Goal: Entertainment & Leisure: Consume media (video, audio)

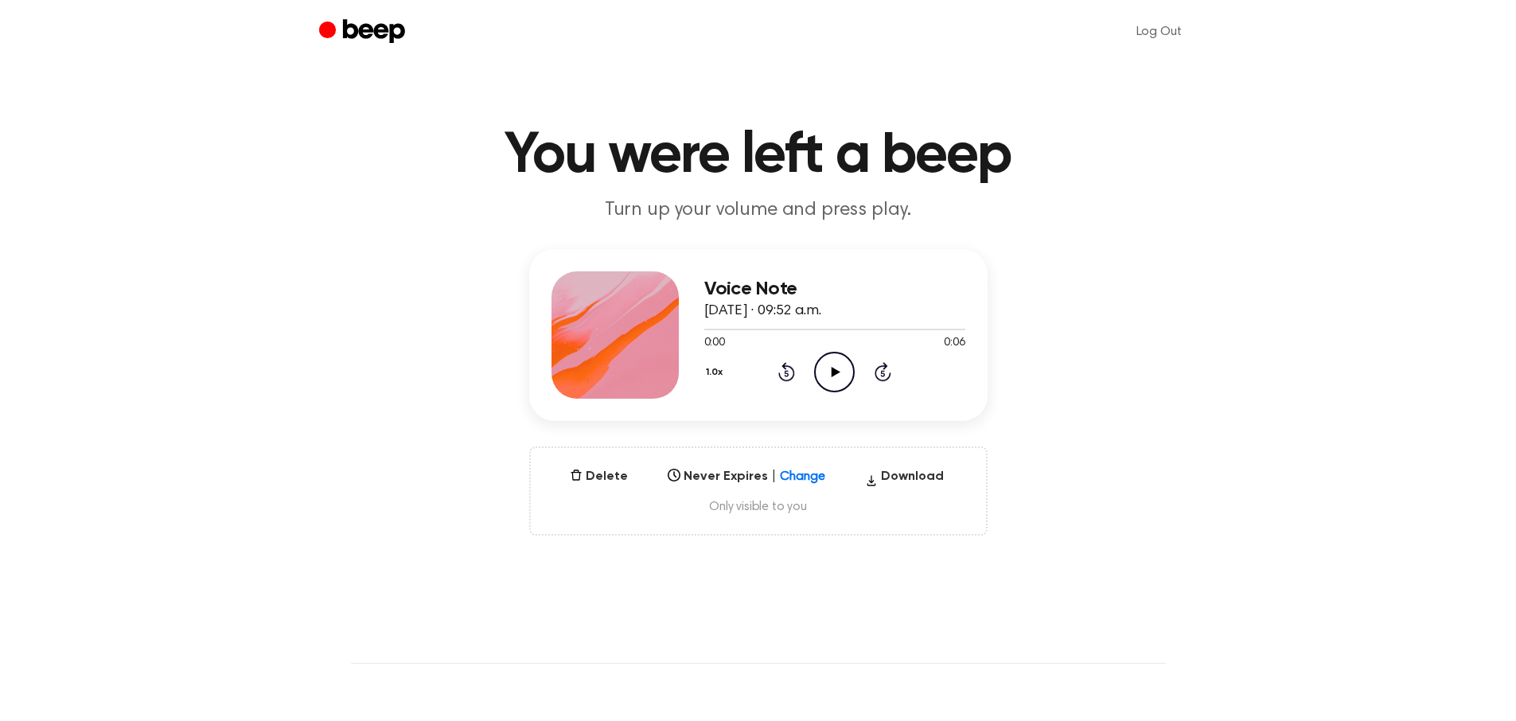
click at [833, 370] on icon at bounding box center [836, 372] width 9 height 10
click at [851, 352] on icon "Play Audio" at bounding box center [834, 372] width 41 height 41
click at [826, 373] on icon "Play Audio" at bounding box center [834, 372] width 41 height 41
click at [831, 364] on icon "Play Audio" at bounding box center [834, 372] width 41 height 41
click at [839, 380] on icon "Pause Audio" at bounding box center [834, 372] width 41 height 41
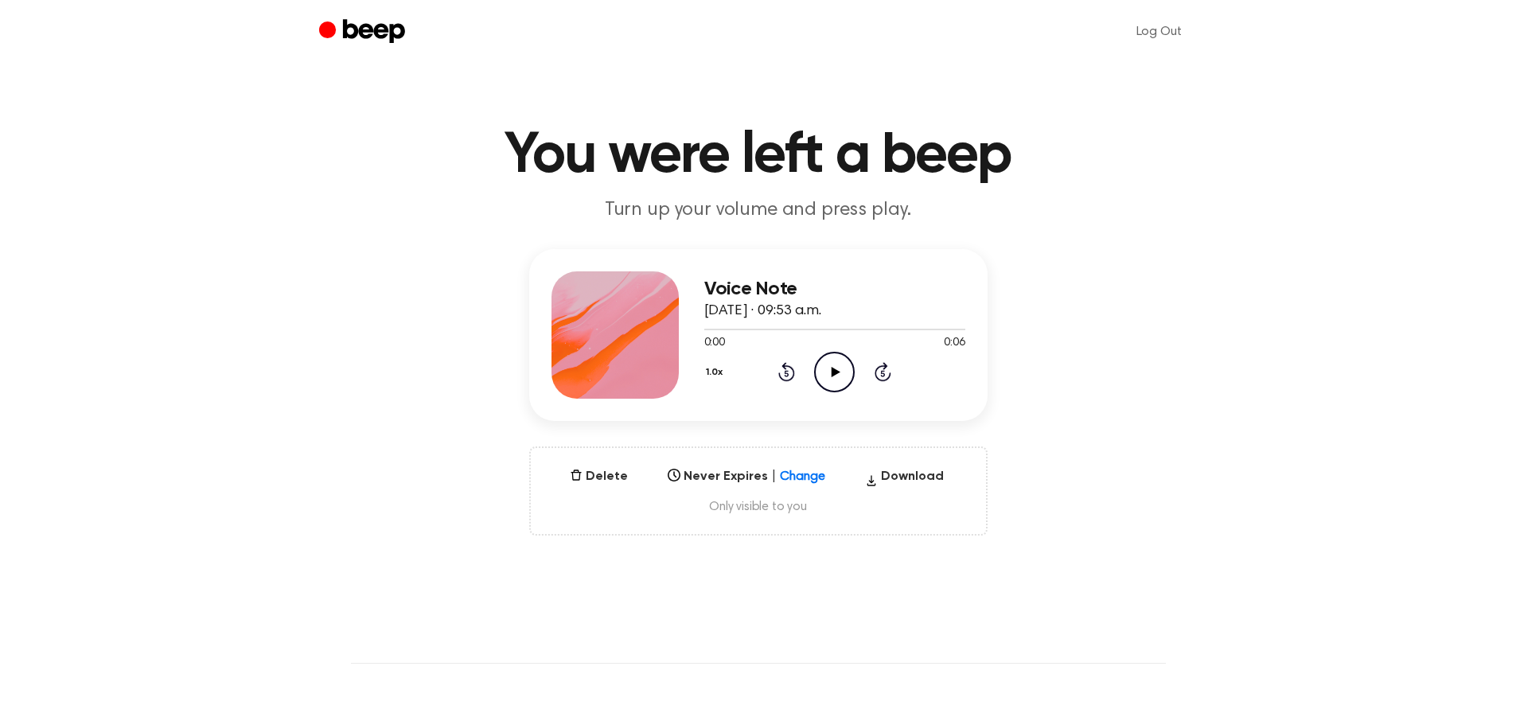
click at [833, 369] on icon at bounding box center [836, 372] width 9 height 10
click at [840, 353] on circle at bounding box center [834, 372] width 39 height 39
click at [842, 363] on icon "Play Audio" at bounding box center [834, 372] width 41 height 41
click at [843, 385] on icon "Play Audio" at bounding box center [834, 372] width 41 height 41
click at [835, 362] on icon "Play Audio" at bounding box center [834, 372] width 41 height 41
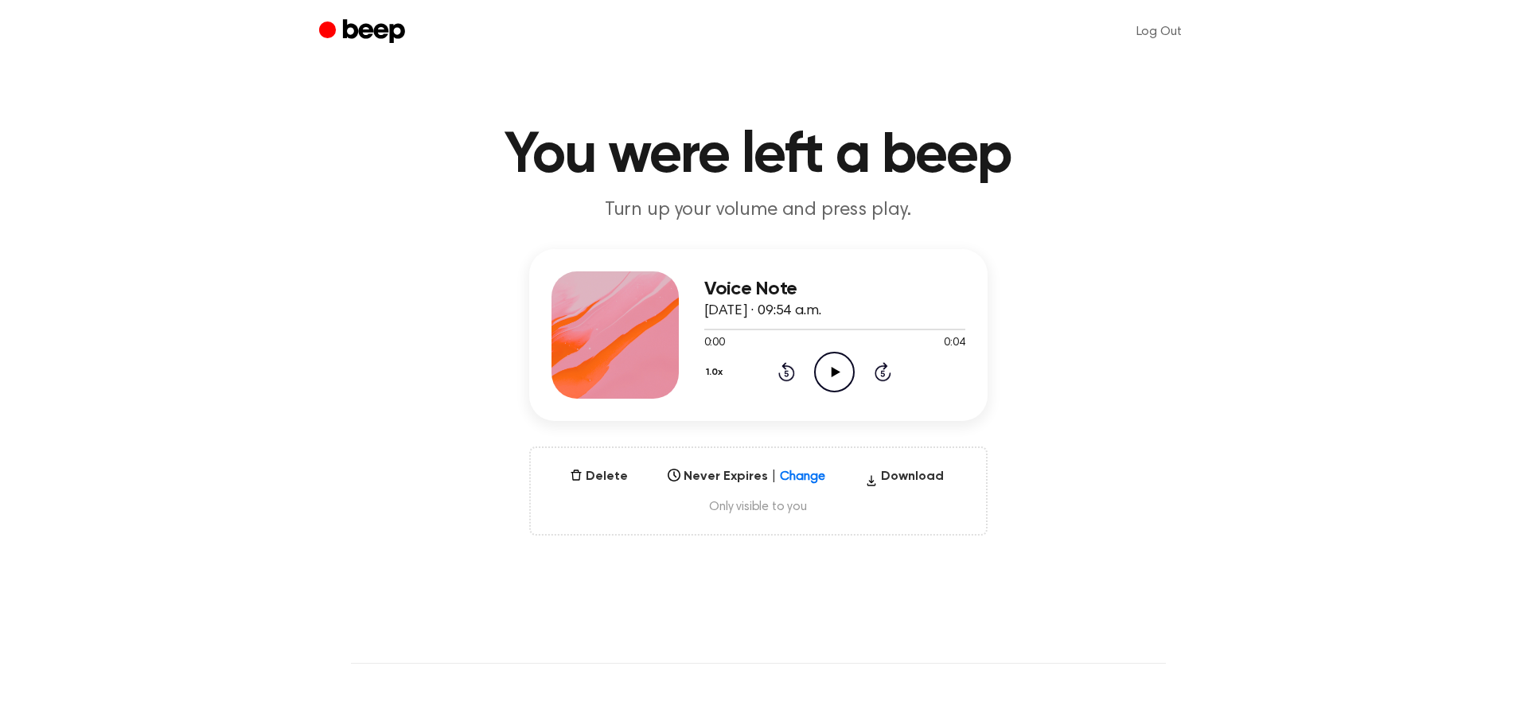
click at [835, 361] on icon "Play Audio" at bounding box center [834, 372] width 41 height 41
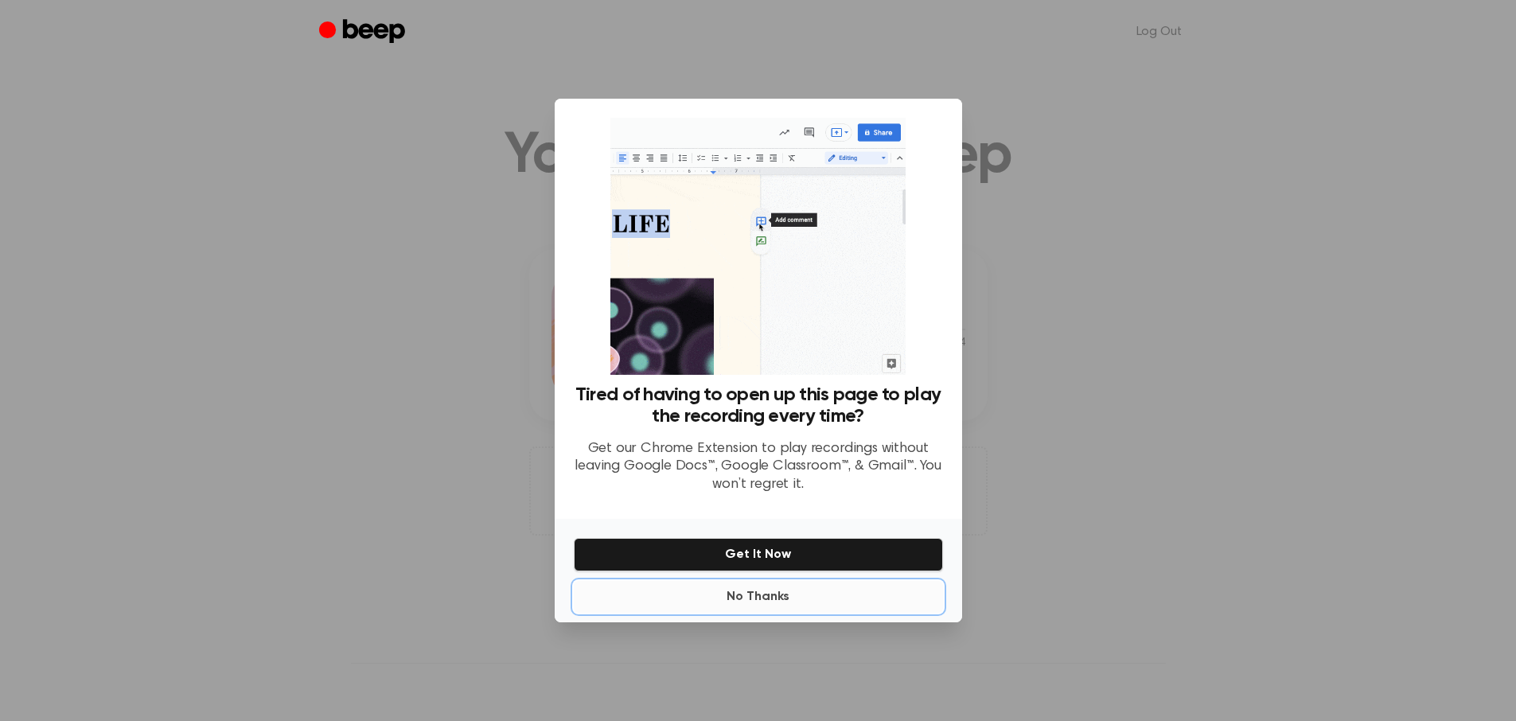
click at [765, 603] on button "No Thanks" at bounding box center [758, 597] width 369 height 32
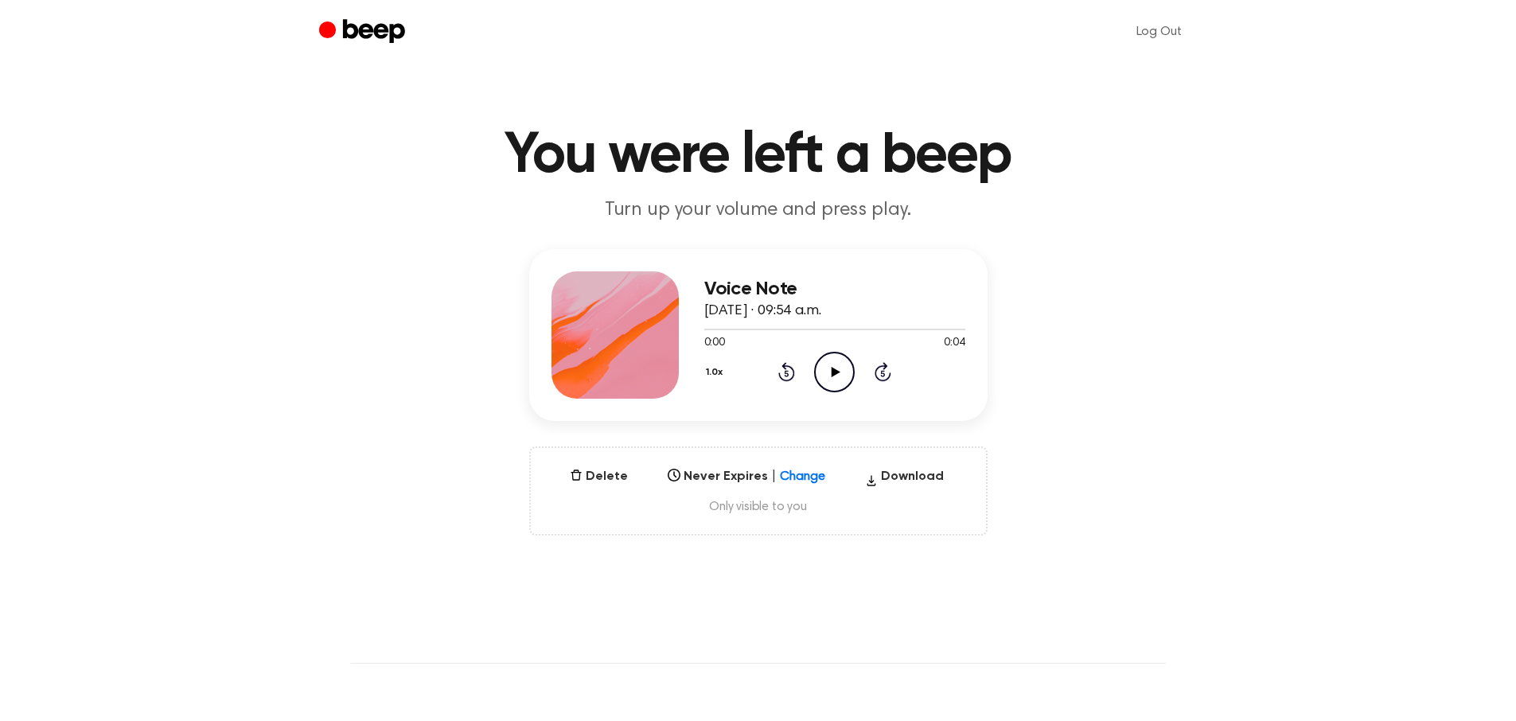
click at [837, 382] on icon "Play Audio" at bounding box center [834, 372] width 41 height 41
click at [827, 369] on icon "Play Audio" at bounding box center [834, 372] width 41 height 41
